Goal: Information Seeking & Learning: Learn about a topic

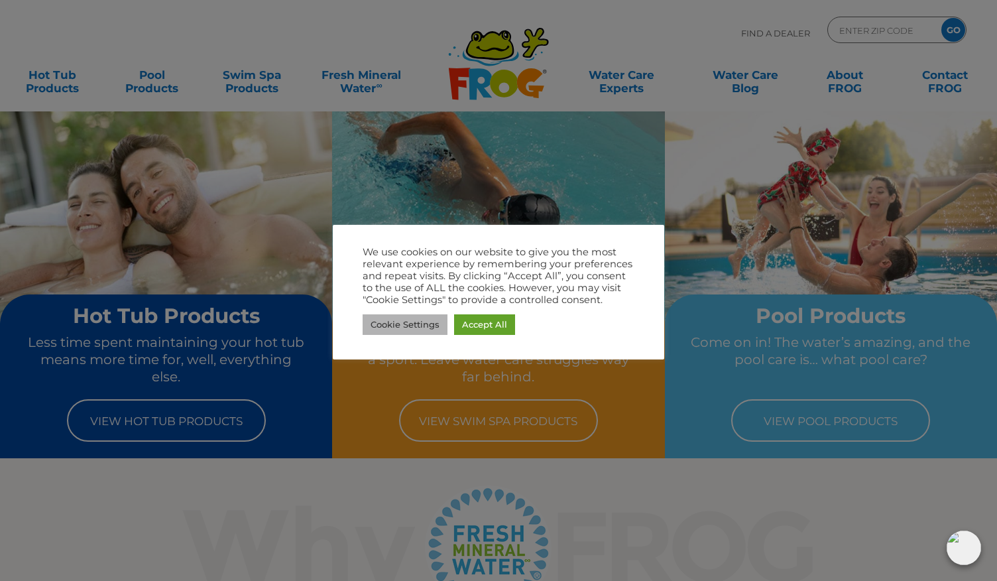
click at [424, 326] on link "Cookie Settings" at bounding box center [405, 324] width 85 height 21
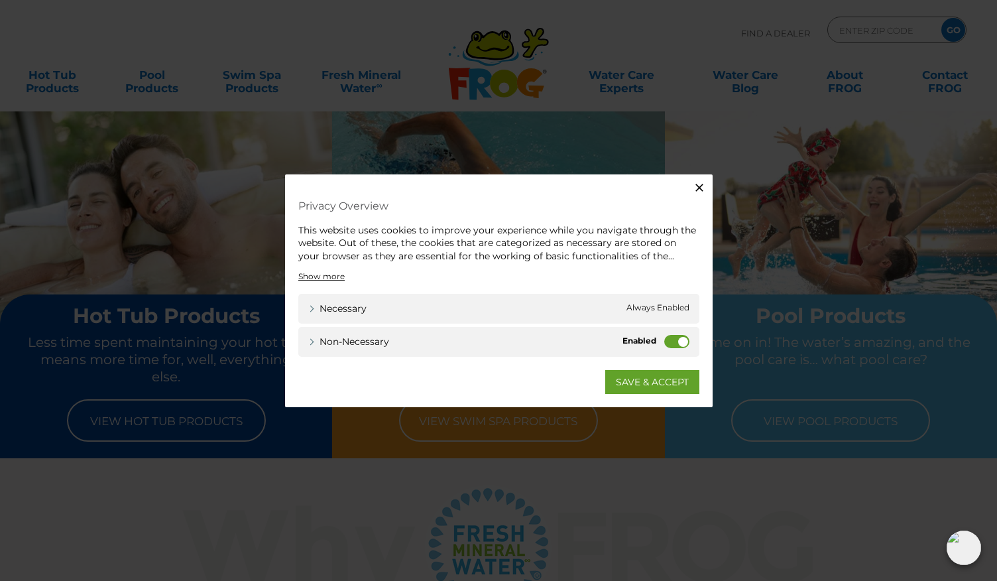
click at [674, 339] on label "Non-necessary" at bounding box center [676, 341] width 25 height 13
click at [0, 0] on input "Non-necessary" at bounding box center [0, 0] width 0 height 0
click at [651, 385] on link "SAVE & ACCEPT" at bounding box center [652, 382] width 94 height 24
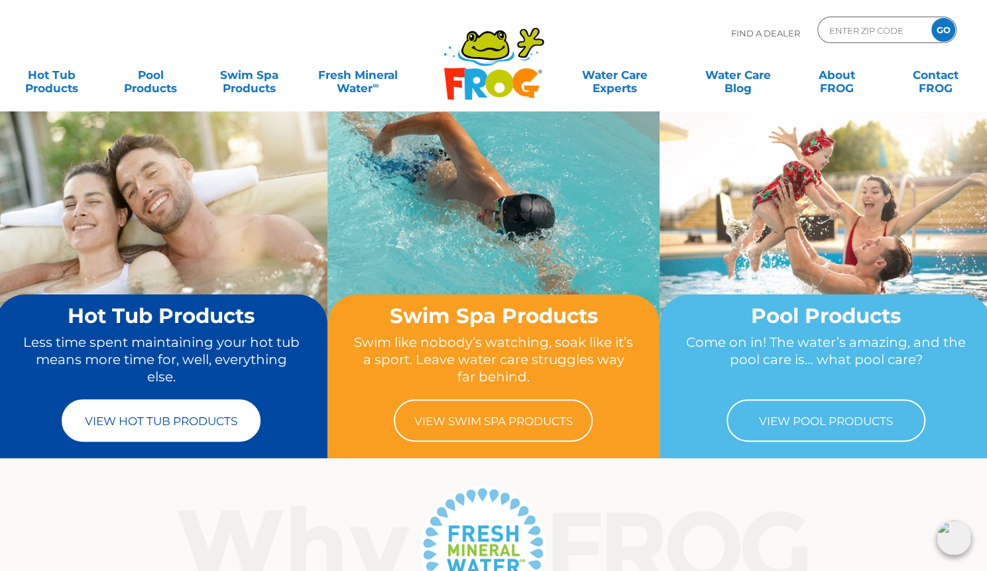
click at [183, 434] on link "View Hot Tub Products" at bounding box center [161, 420] width 199 height 42
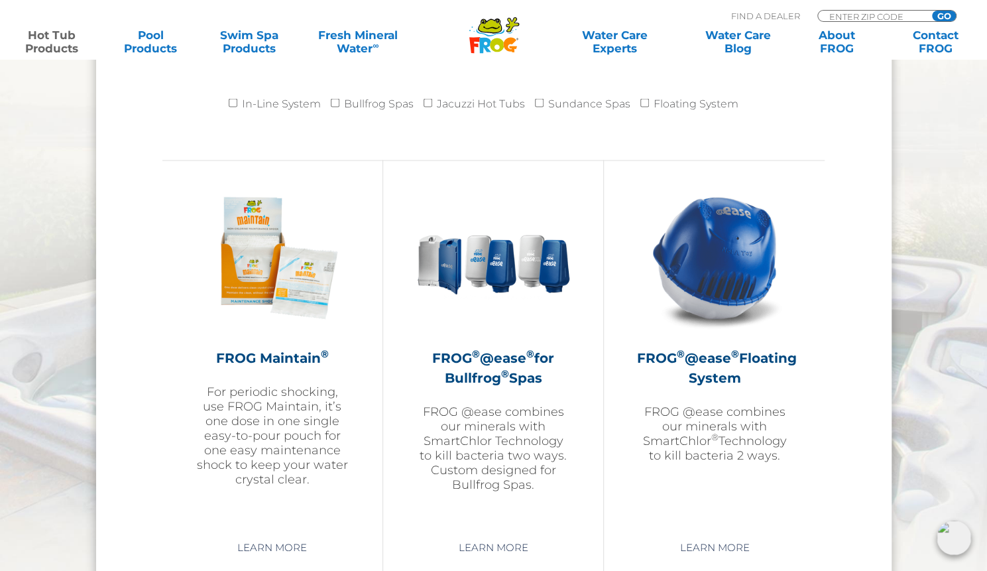
scroll to position [1393, 0]
click at [747, 288] on img at bounding box center [715, 257] width 154 height 154
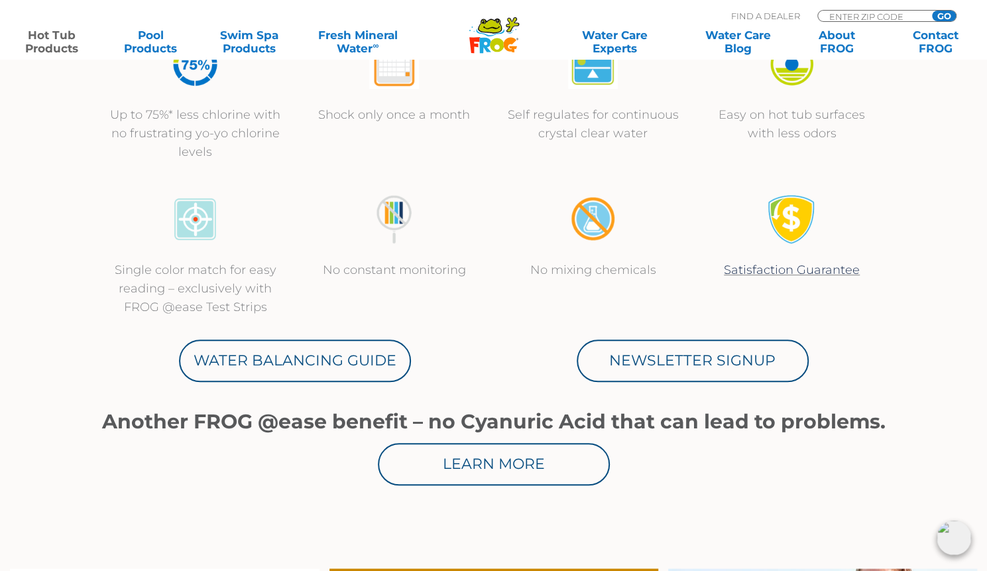
scroll to position [521, 0]
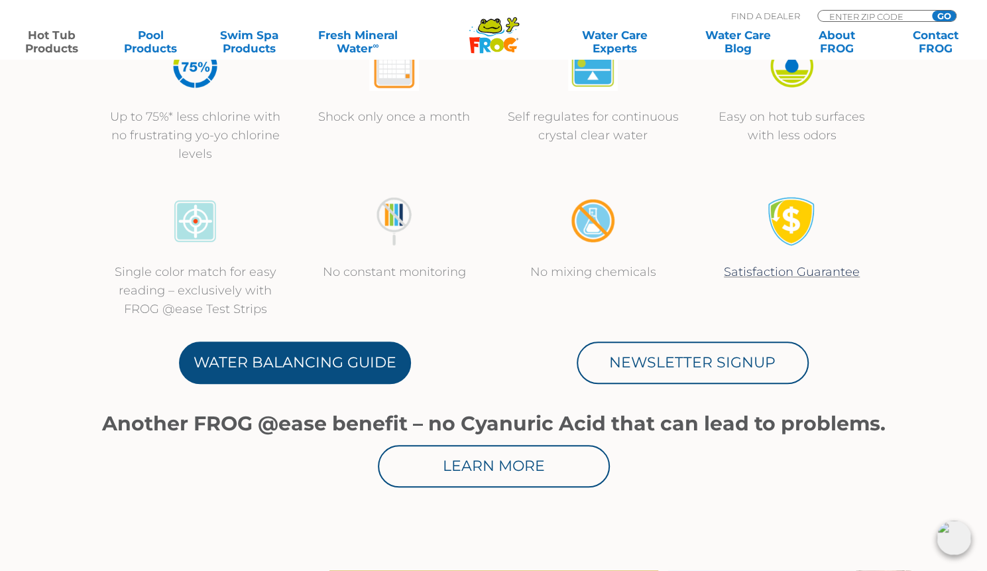
click at [327, 364] on link "Water Balancing Guide" at bounding box center [295, 362] width 232 height 42
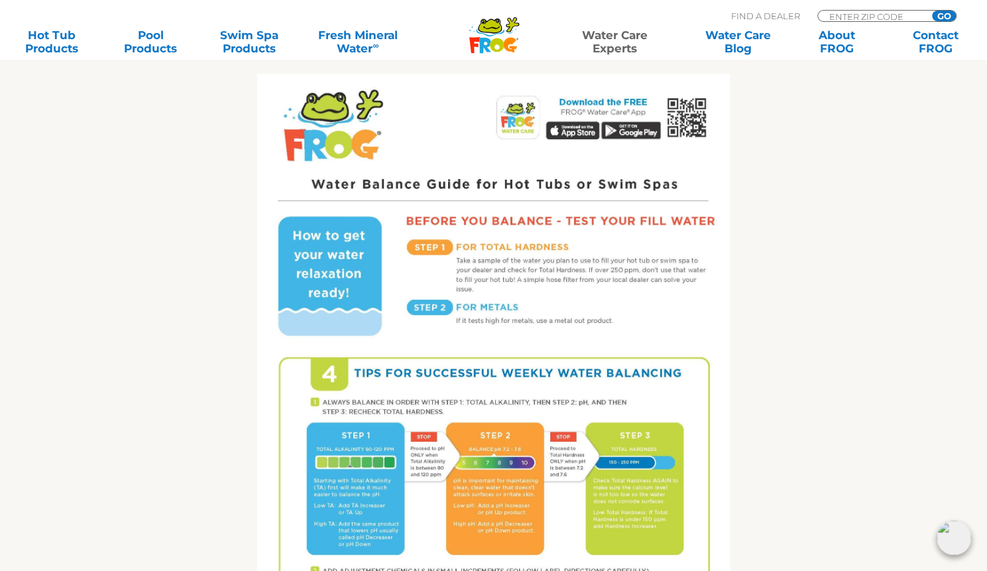
scroll to position [634, 0]
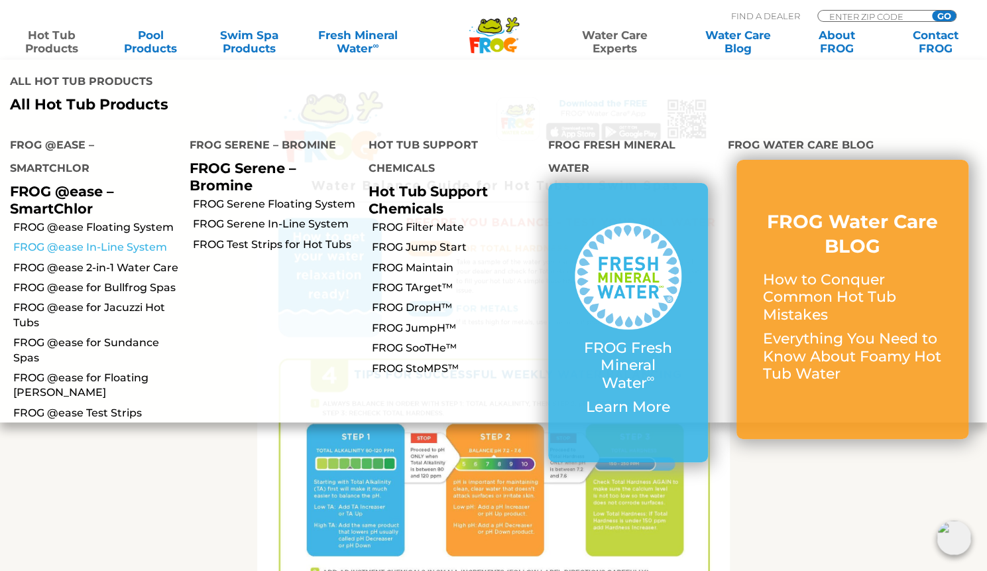
click at [92, 240] on link "FROG @ease In-Line System" at bounding box center [96, 247] width 166 height 15
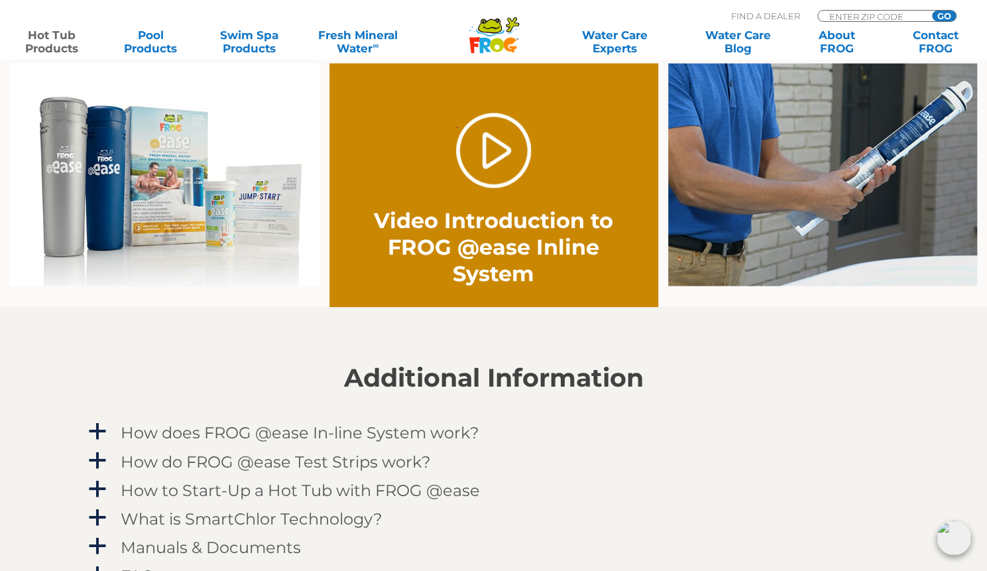
scroll to position [1243, 0]
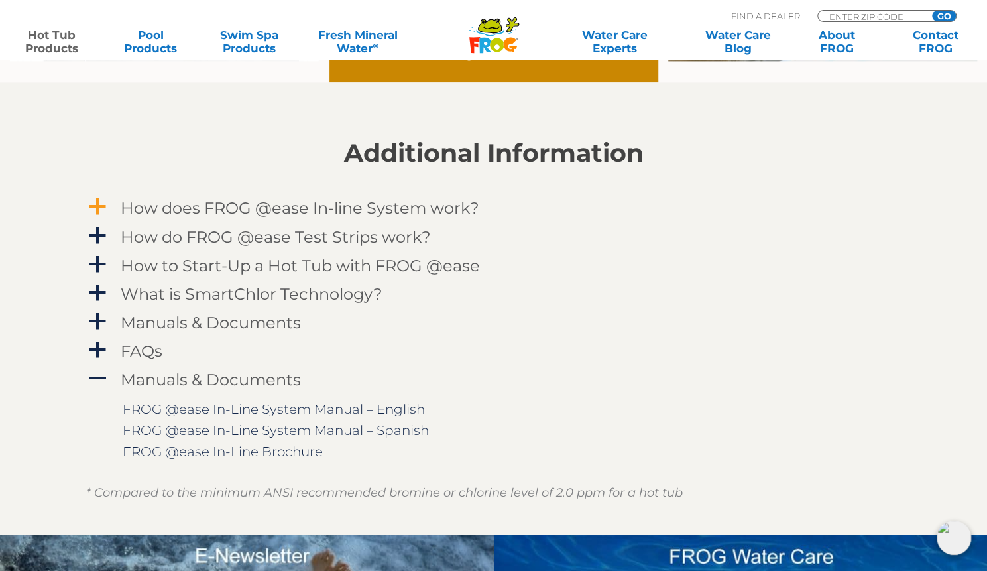
click at [92, 206] on span "a" at bounding box center [98, 207] width 20 height 20
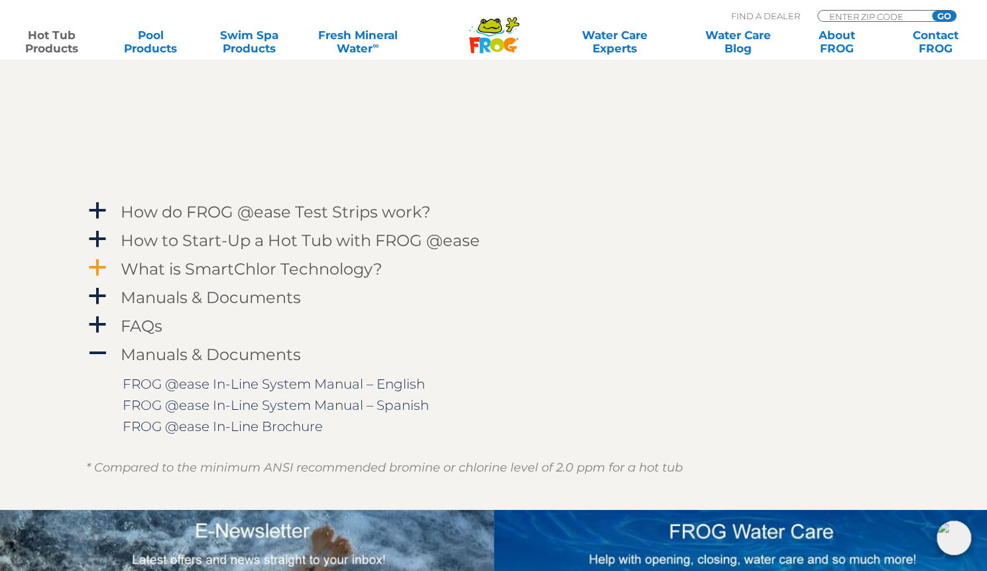
scroll to position [1653, 0]
click at [102, 327] on span "a" at bounding box center [98, 324] width 20 height 20
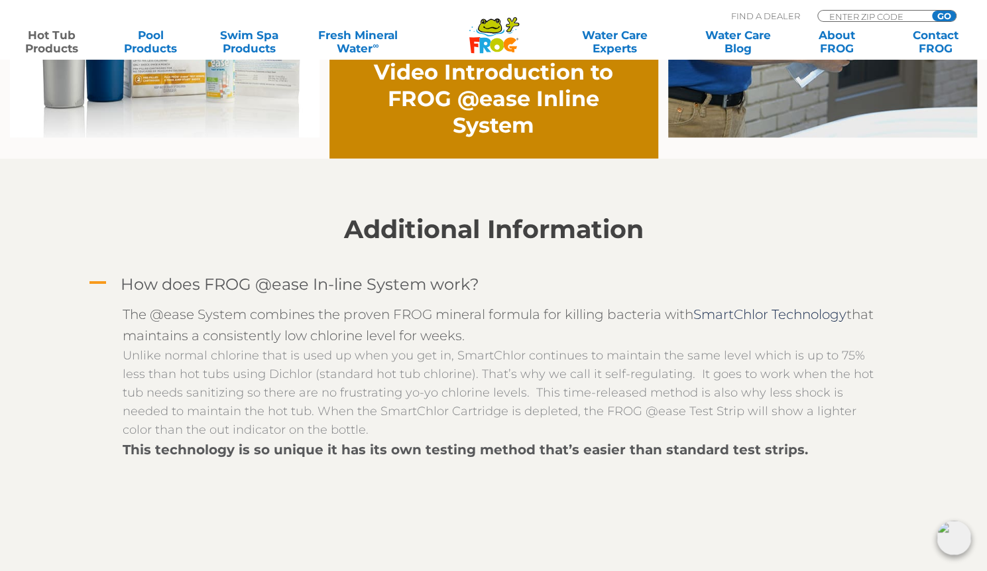
scroll to position [971, 0]
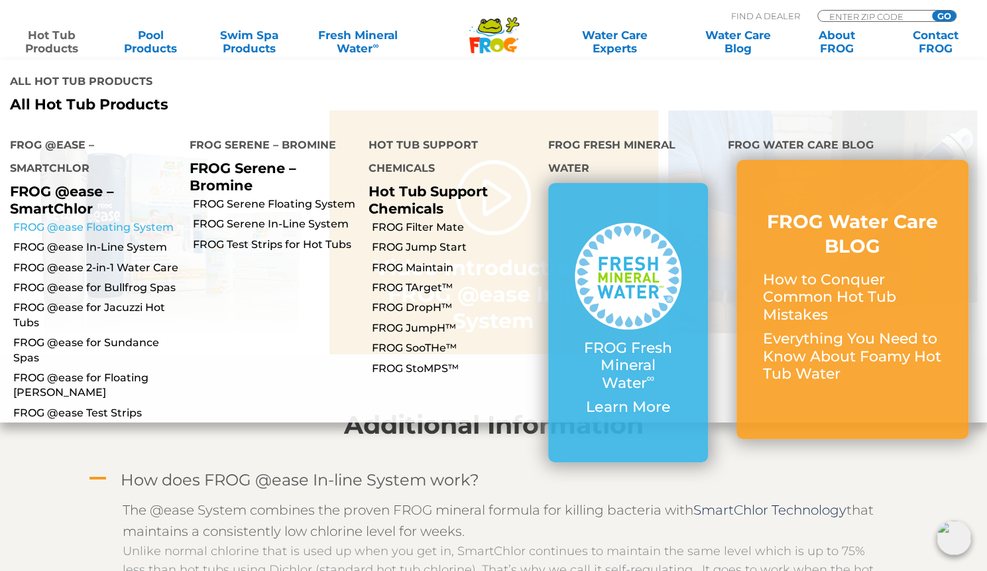
click at [143, 220] on link "FROG @ease Floating System" at bounding box center [96, 227] width 166 height 15
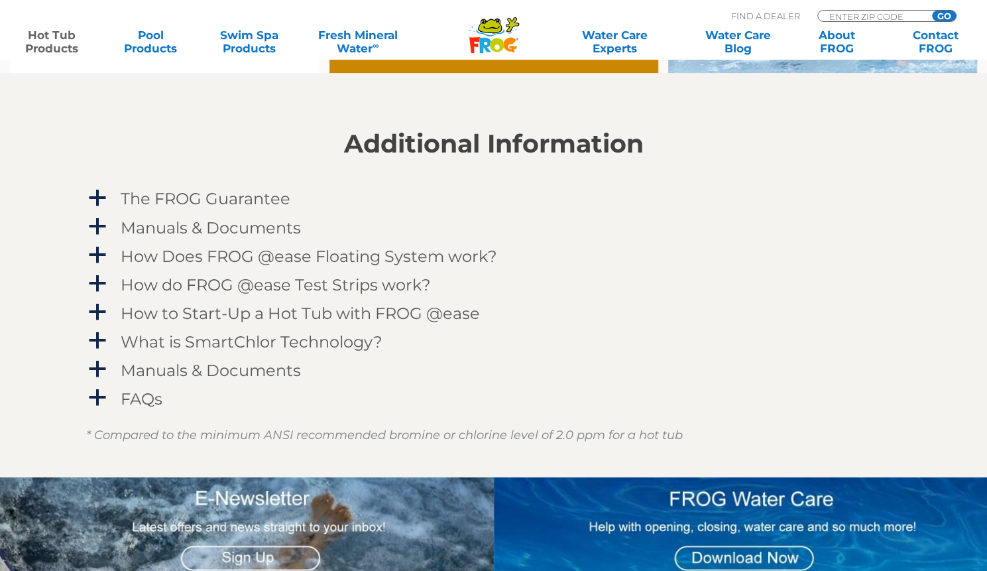
scroll to position [1283, 0]
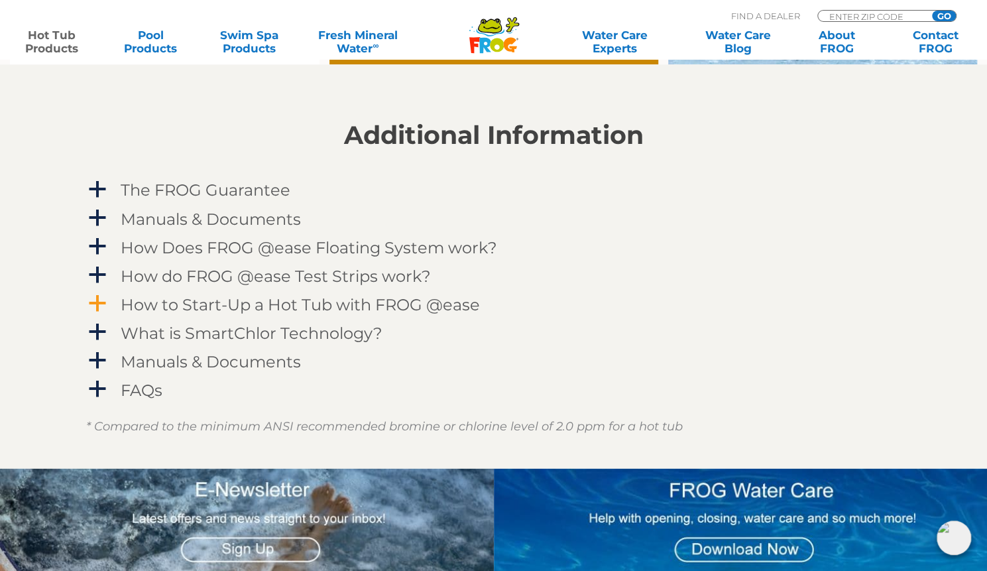
click at [105, 302] on span "a" at bounding box center [98, 303] width 20 height 20
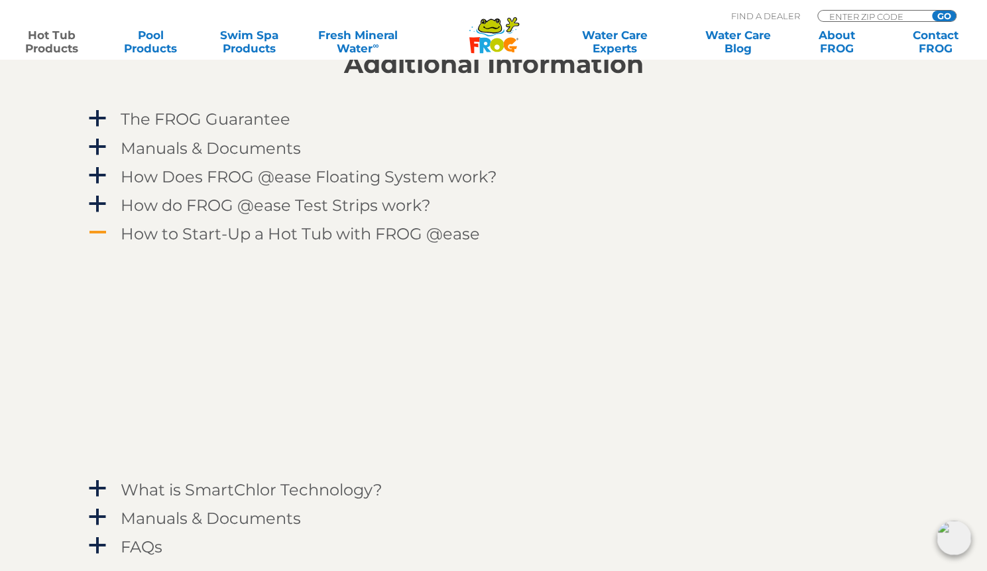
scroll to position [1356, 0]
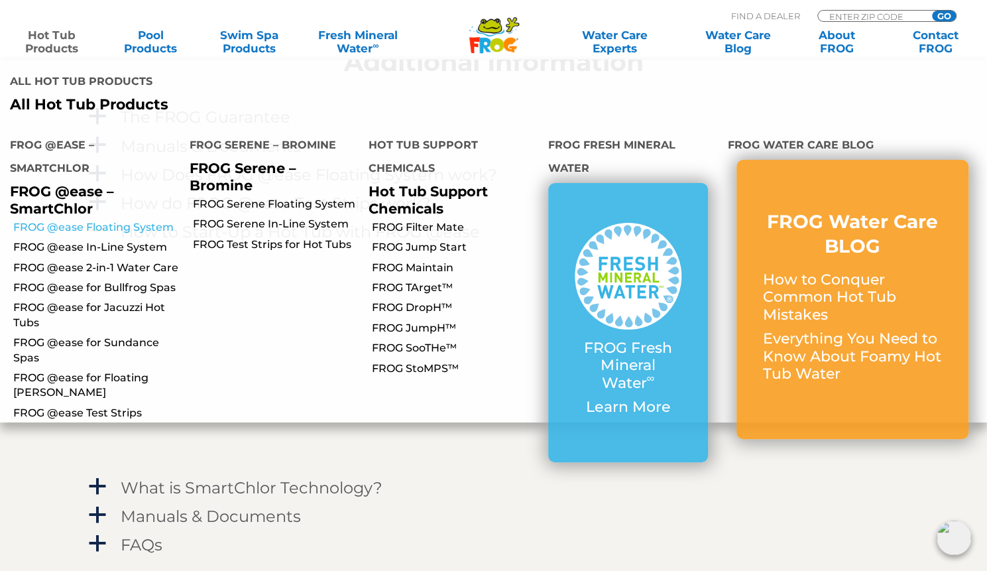
click at [80, 220] on link "FROG @ease Floating System" at bounding box center [96, 227] width 166 height 15
